Goal: Obtain resource: Obtain resource

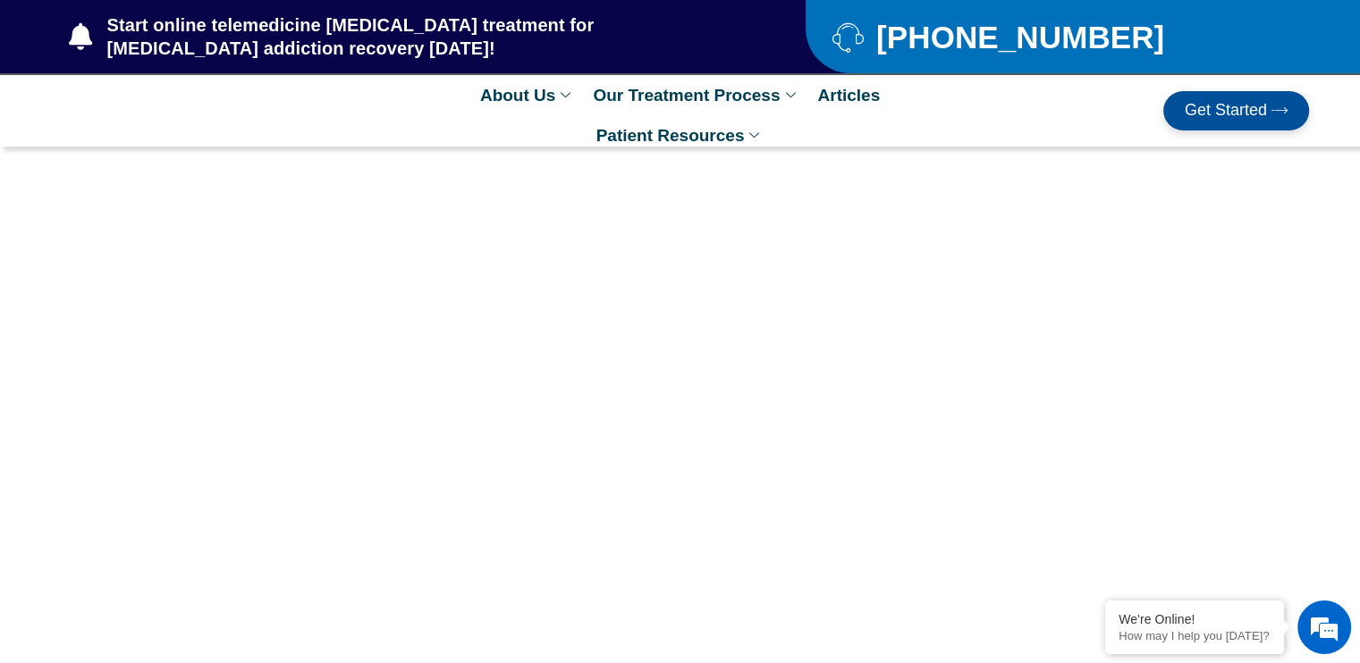
click at [1230, 105] on span "Get Started" at bounding box center [1225, 111] width 82 height 18
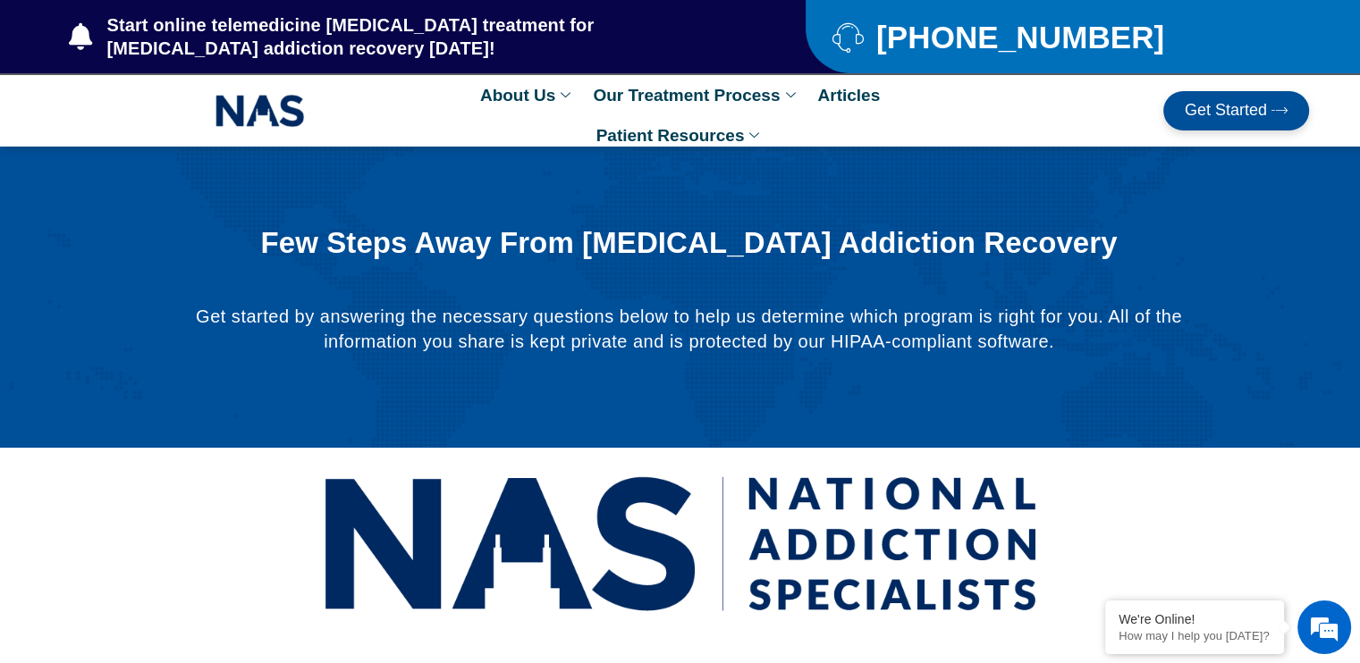
click at [1215, 114] on span "Get Started" at bounding box center [1225, 111] width 82 height 18
click at [1217, 98] on link "Get Started" at bounding box center [1236, 110] width 146 height 39
